Goal: Transaction & Acquisition: Subscribe to service/newsletter

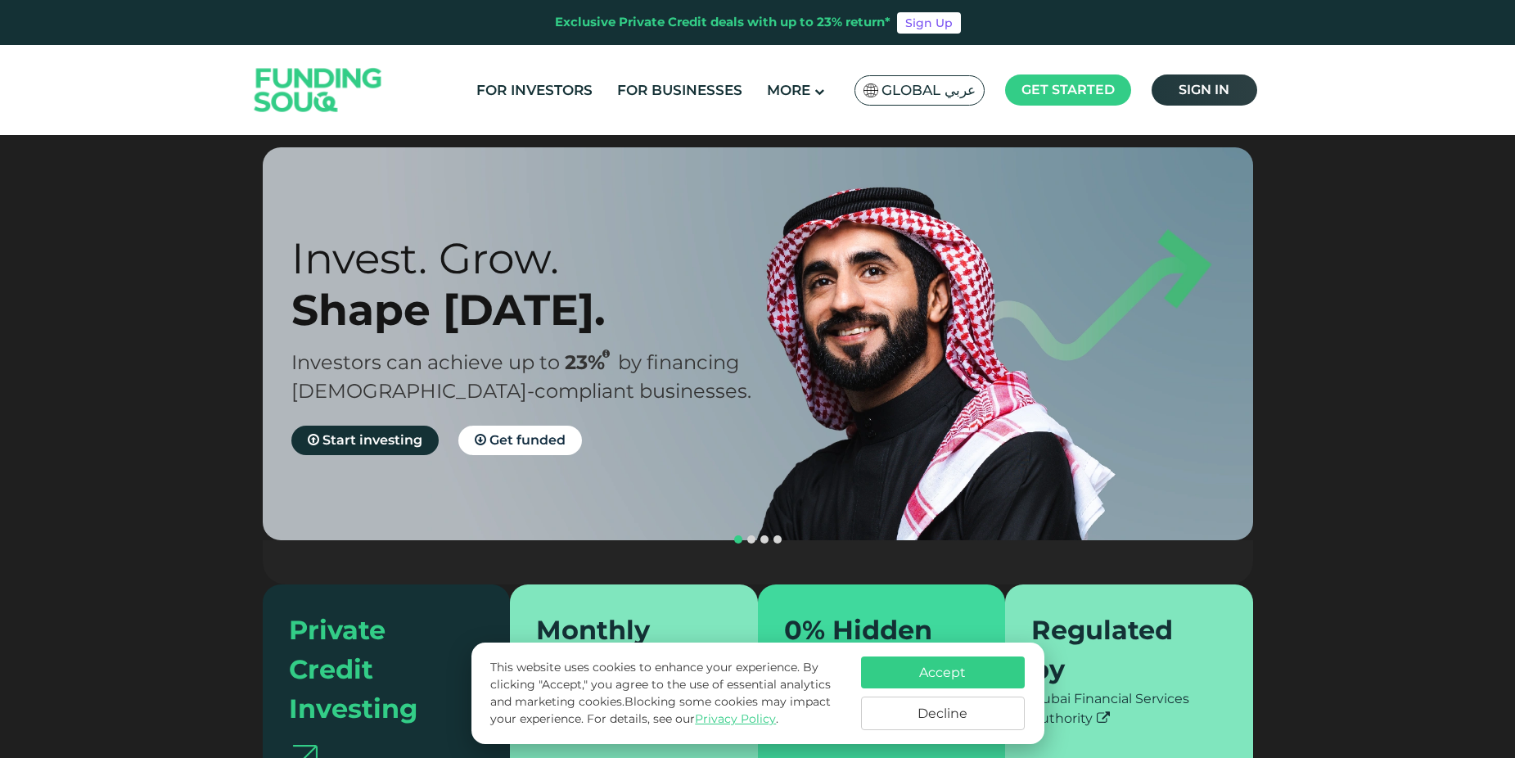
click at [1195, 86] on span "Sign in" at bounding box center [1204, 90] width 51 height 16
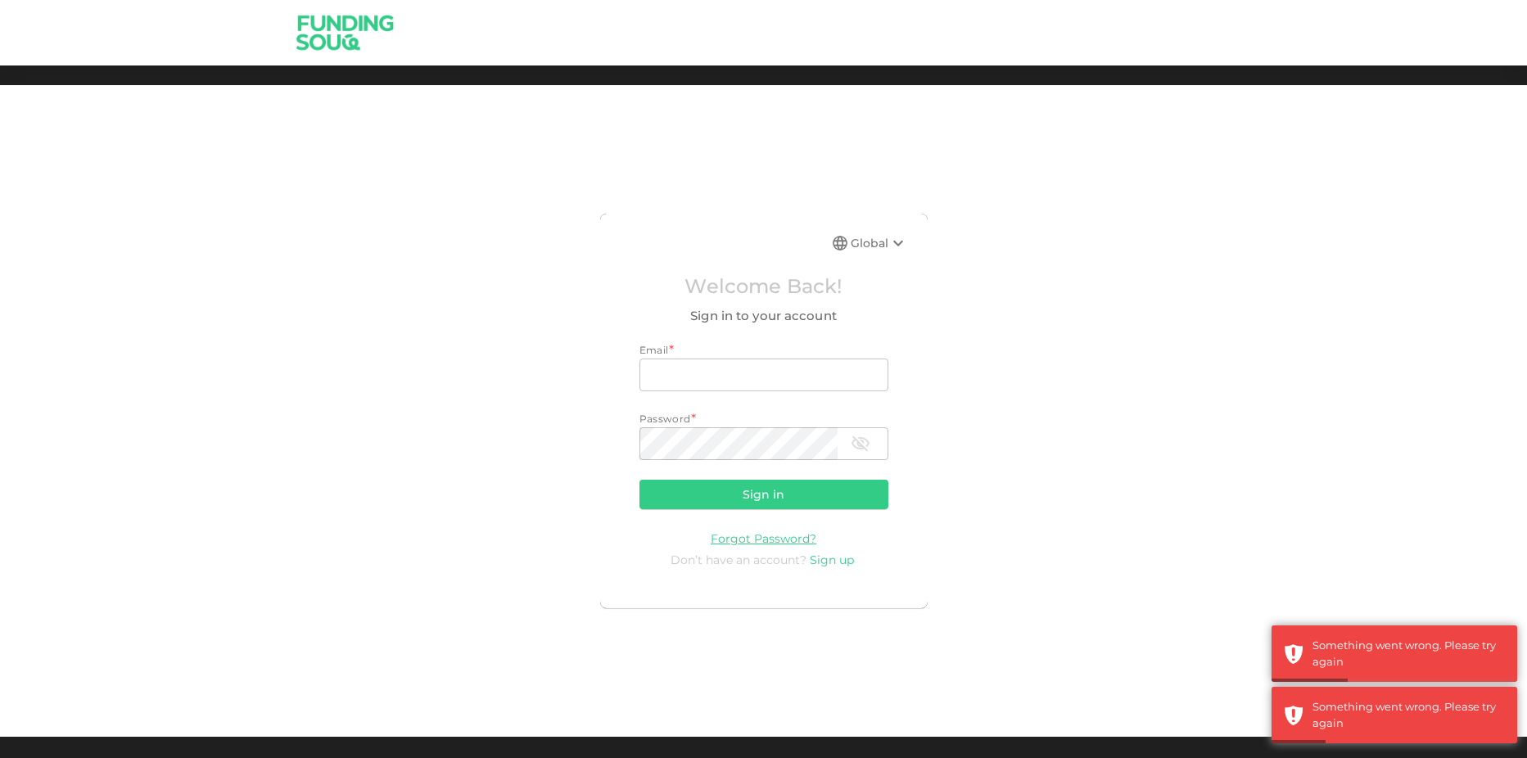
click at [836, 560] on span "Sign up" at bounding box center [832, 560] width 44 height 15
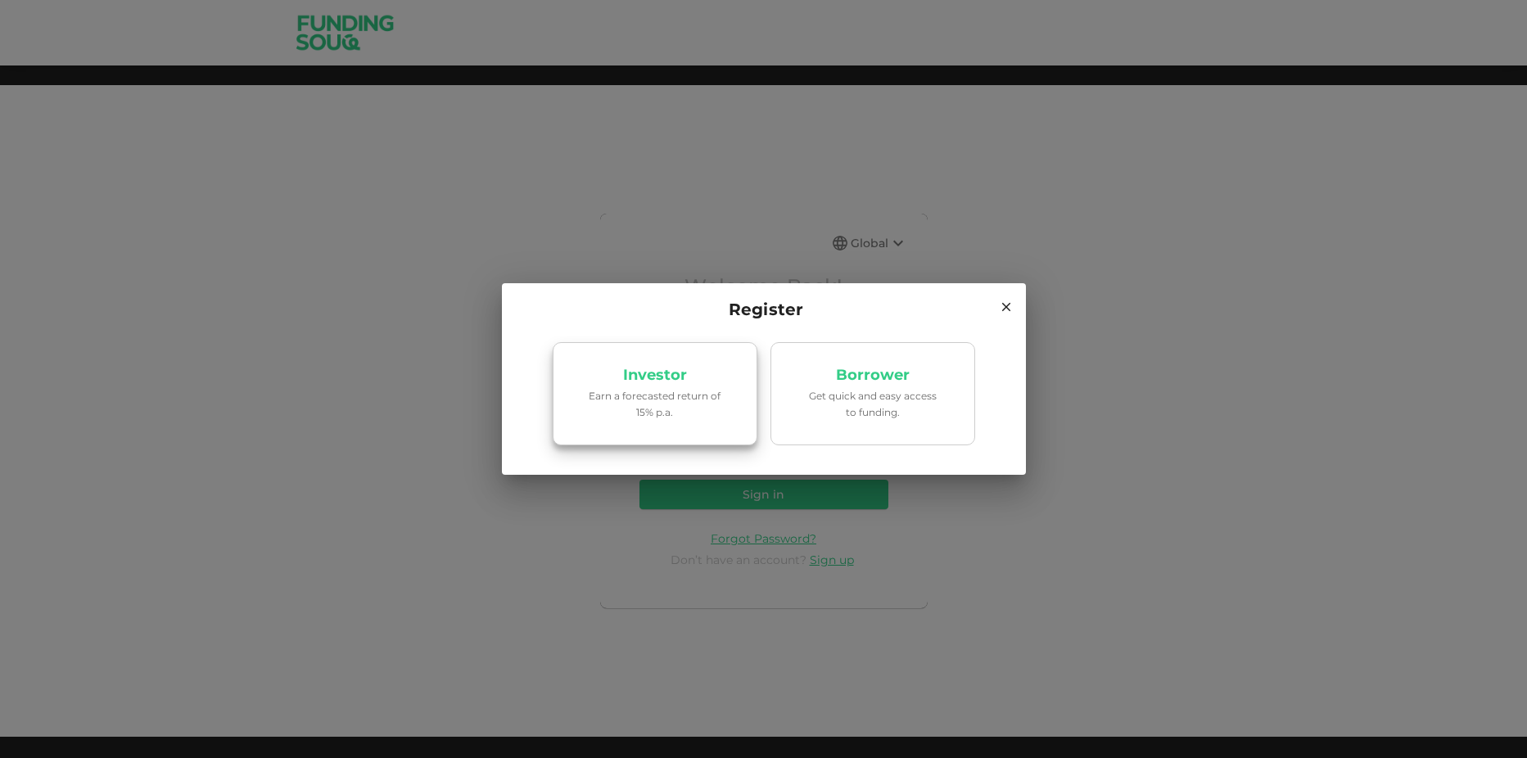
click at [729, 435] on link "Investor Earn a forecasted return of 15% p.a." at bounding box center [655, 393] width 205 height 103
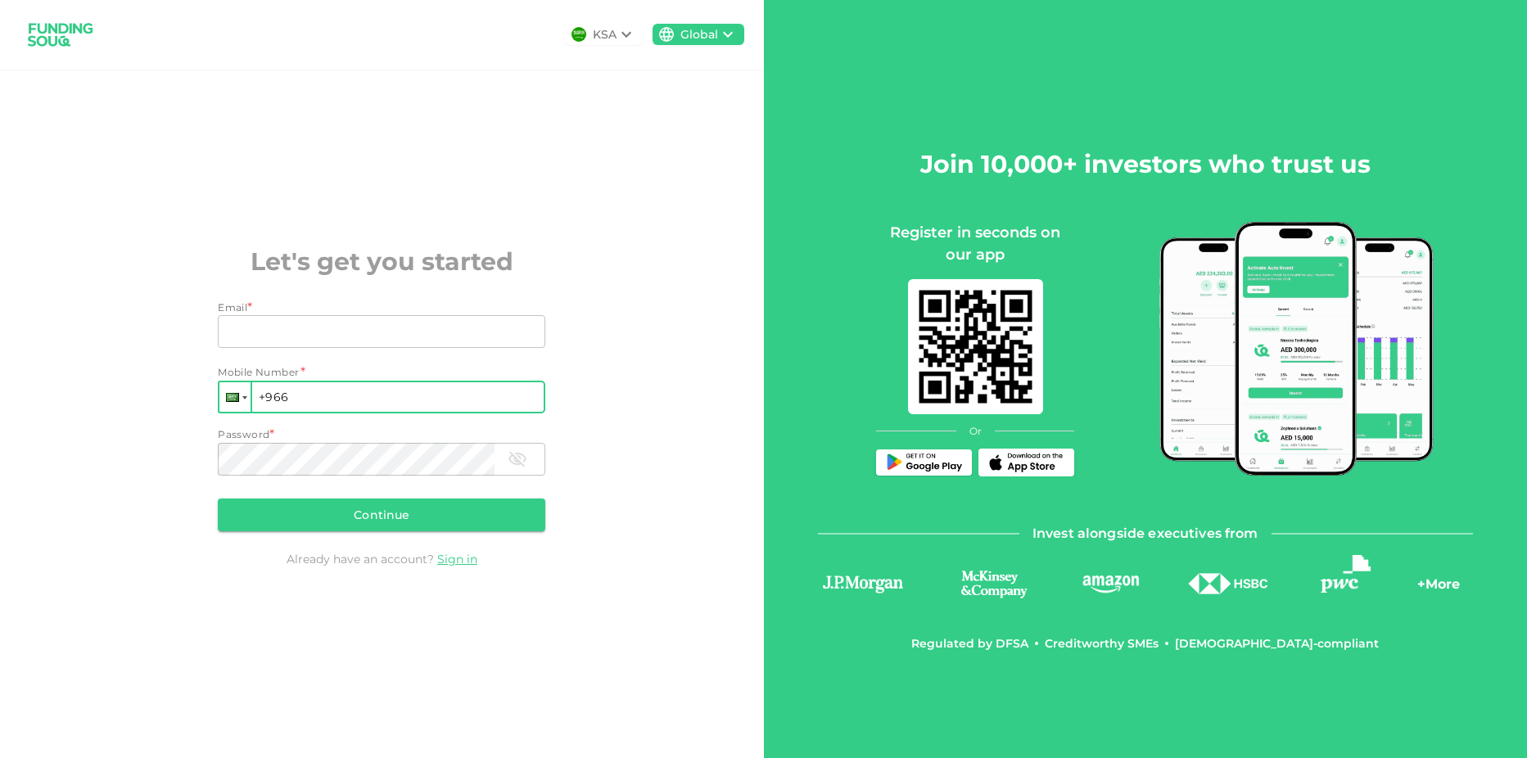
click at [236, 396] on div at bounding box center [232, 397] width 13 height 9
click at [580, 552] on div "KSA Global Let's get you started Email * Email Email Mobile Number * Phone +966…" at bounding box center [382, 379] width 764 height 758
click at [294, 324] on input "Email" at bounding box center [372, 331] width 309 height 33
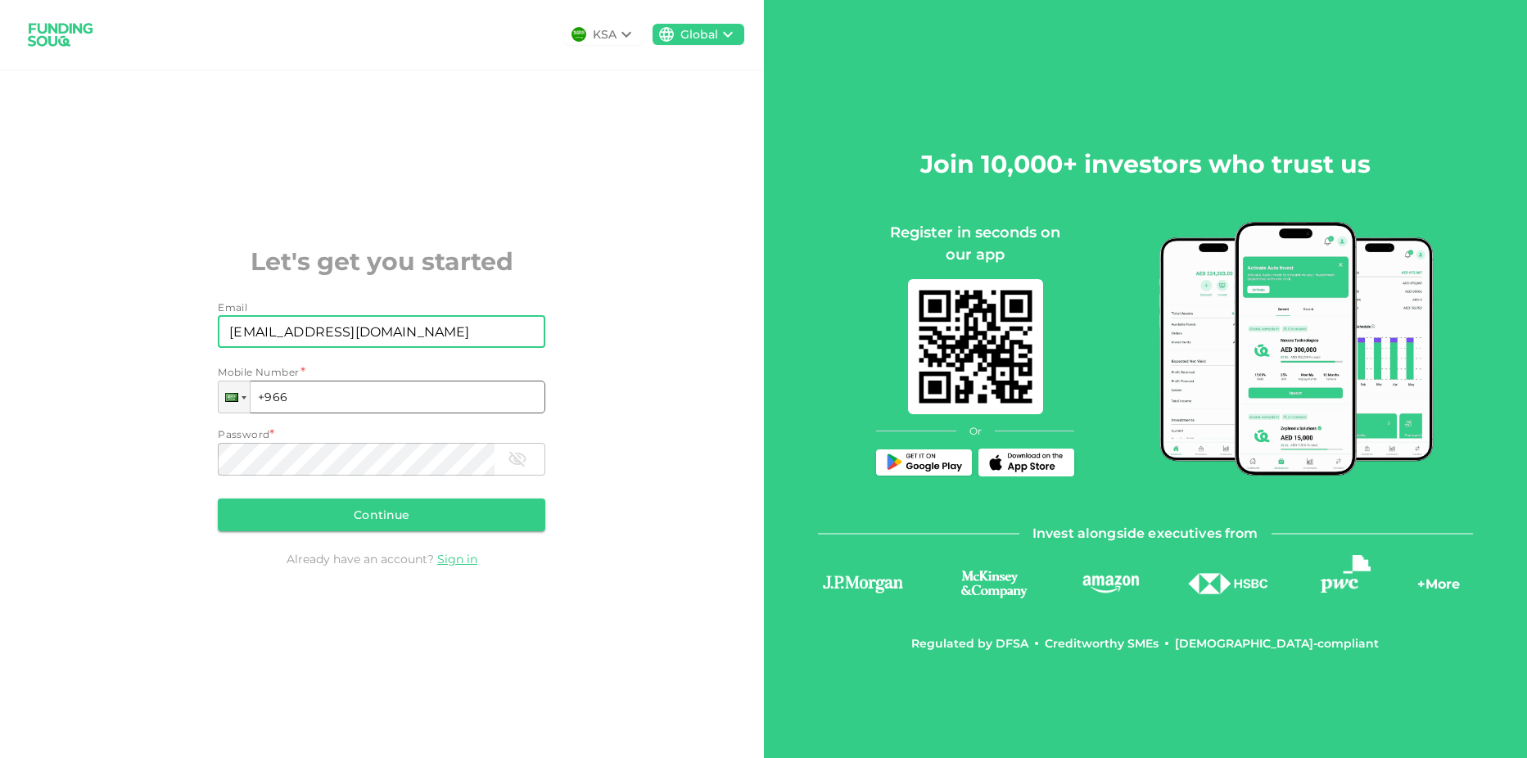
type input "daboagye28@gmail.com"
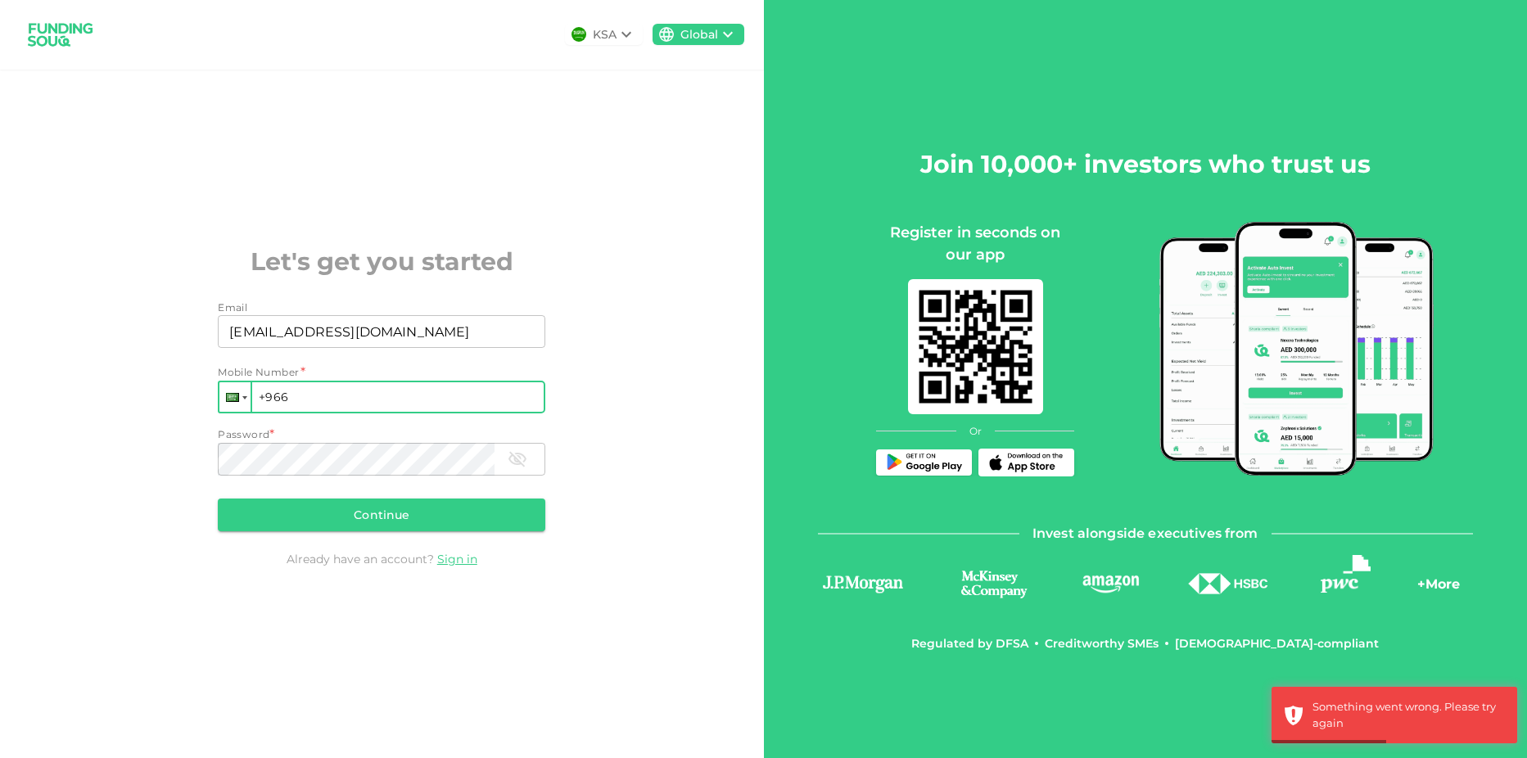
click at [231, 389] on div at bounding box center [234, 396] width 31 height 29
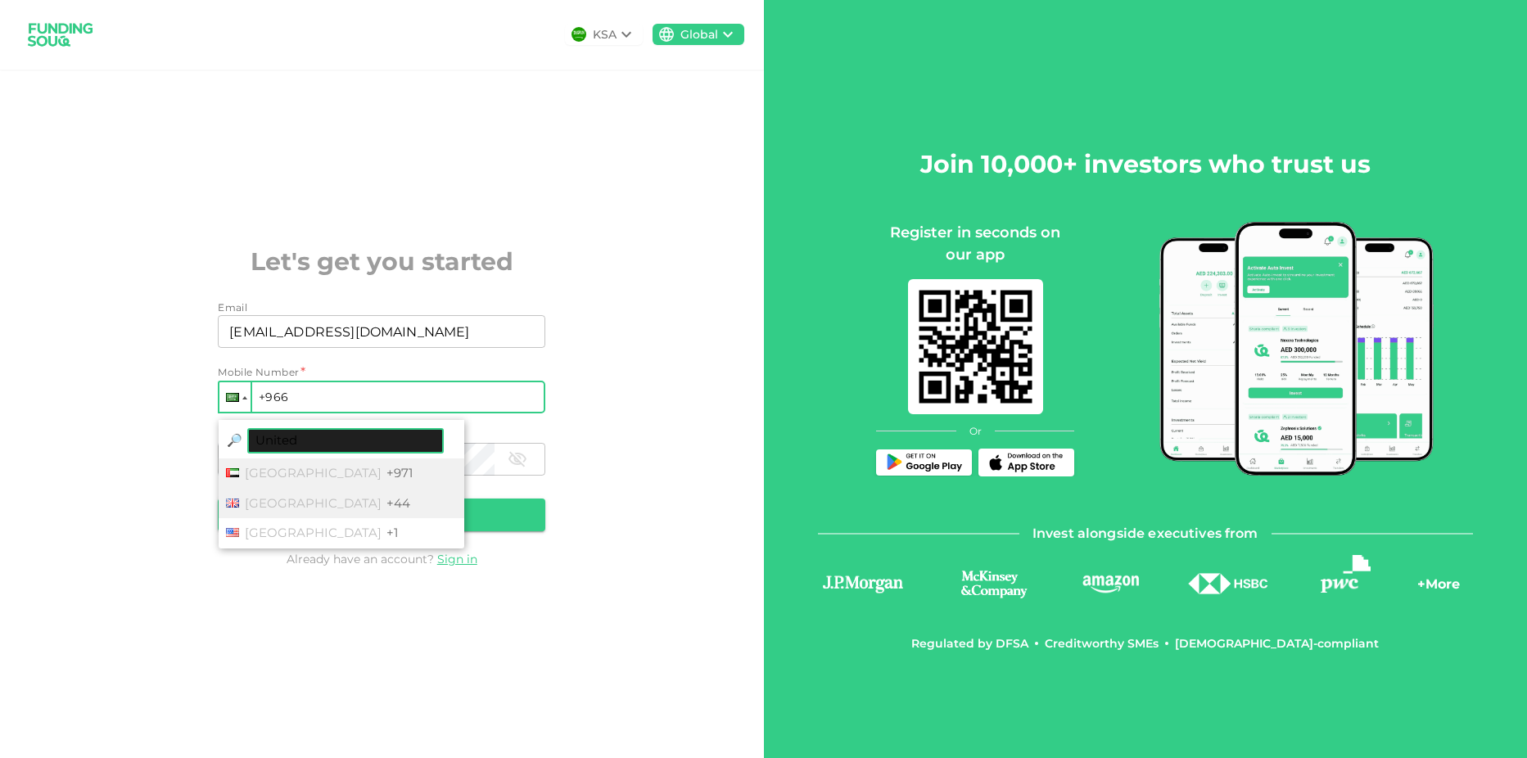
type input "United"
click at [317, 507] on span "United Kingdom" at bounding box center [313, 503] width 137 height 16
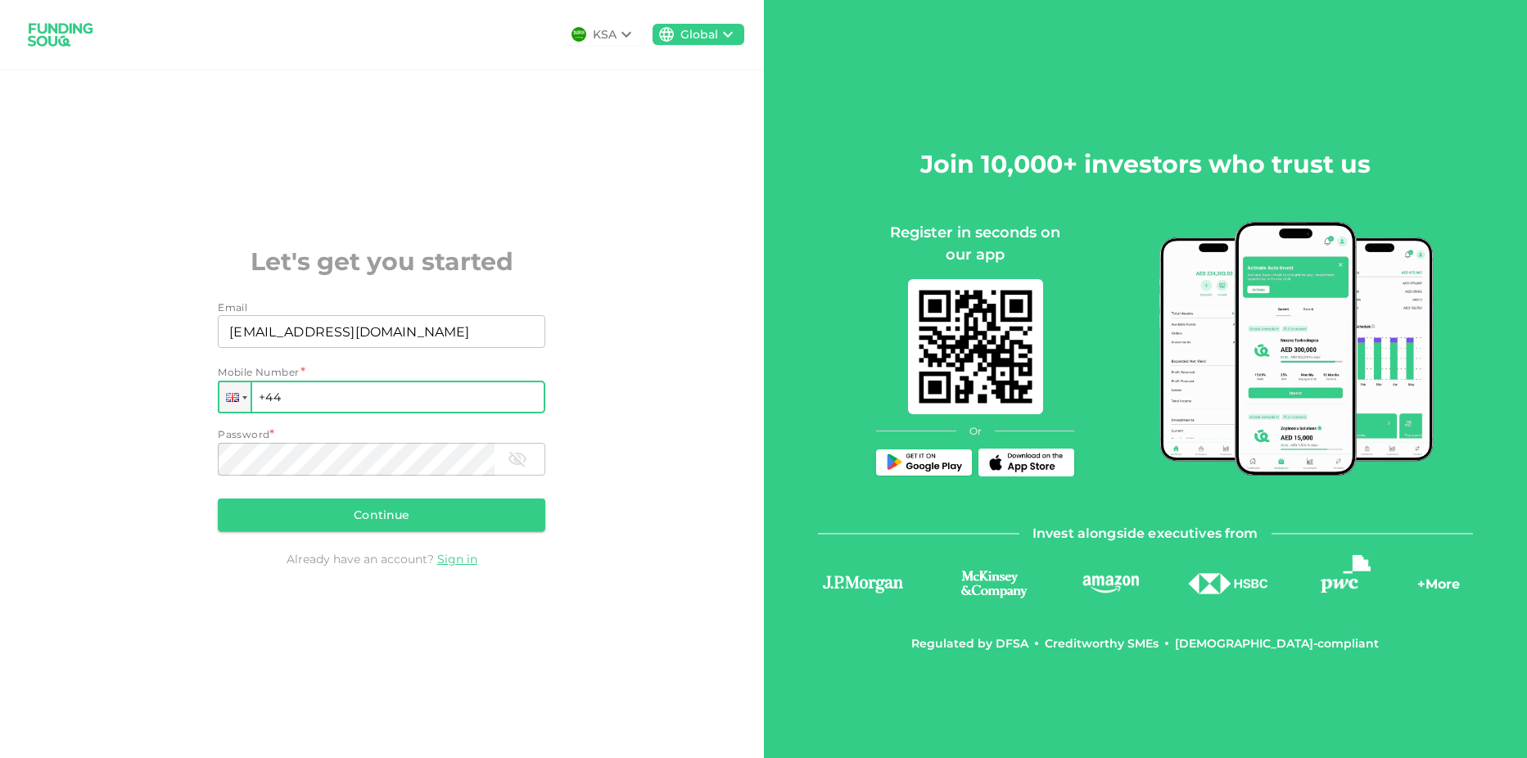
click at [332, 409] on input "+44" at bounding box center [381, 397] width 327 height 33
type input "+44 7939 942358"
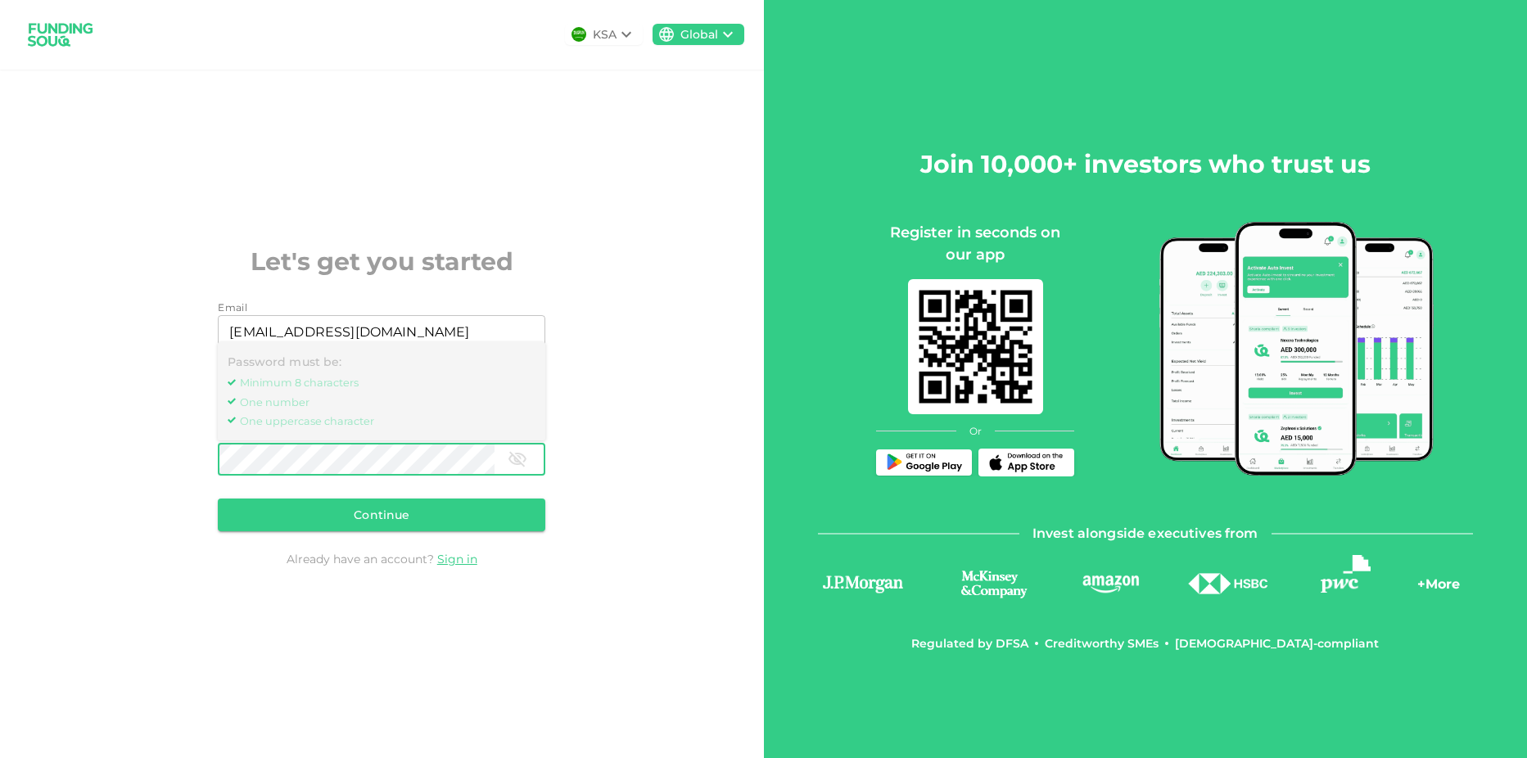
drag, startPoint x: 164, startPoint y: 564, endPoint x: 163, endPoint y: 555, distance: 9.0
click at [162, 563] on div "KSA Global Let's get you started Email Email daboagye28@gmail.com Email Mobile …" at bounding box center [382, 379] width 764 height 758
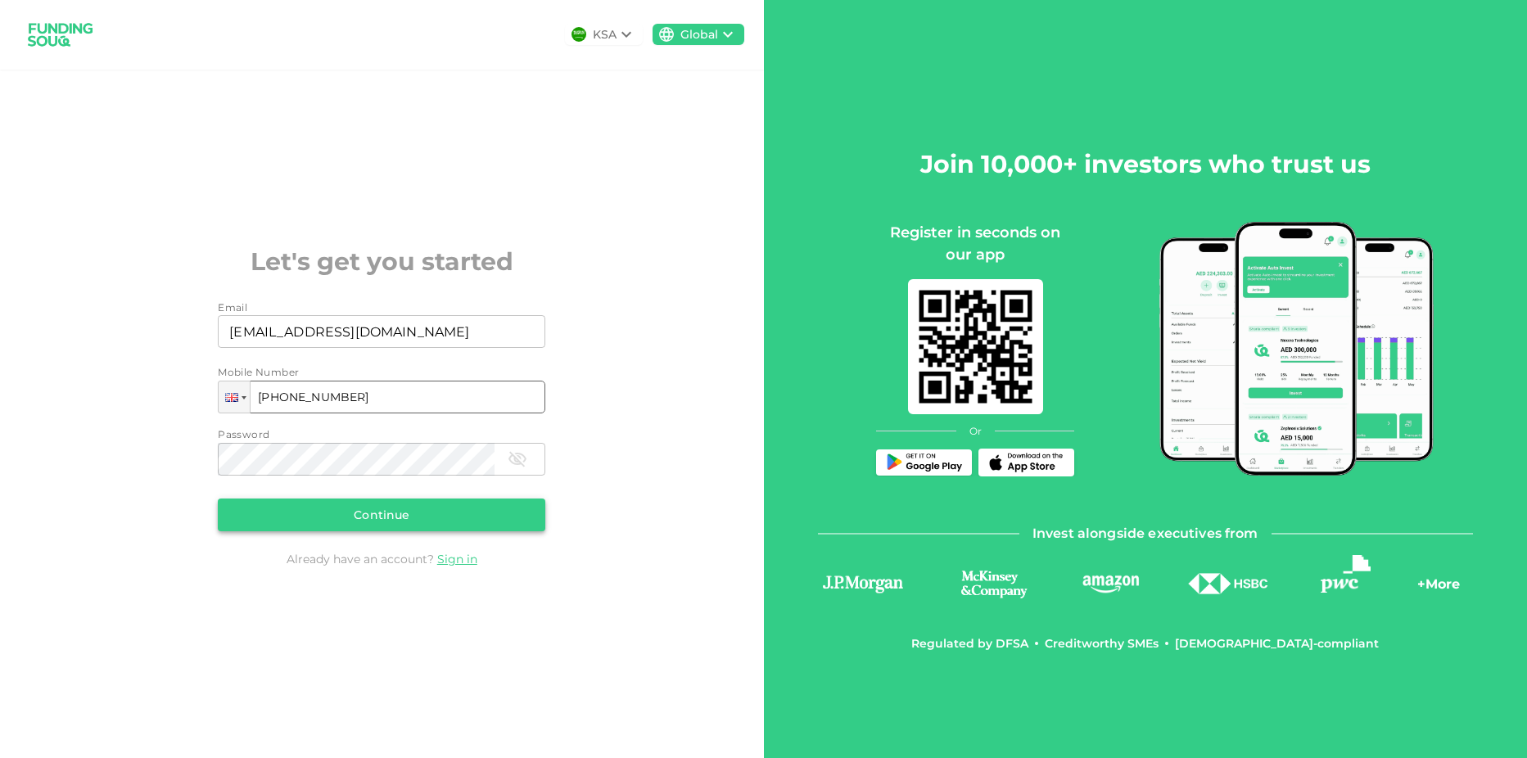
click at [379, 507] on button "Continue" at bounding box center [381, 515] width 327 height 33
